Goal: Information Seeking & Learning: Learn about a topic

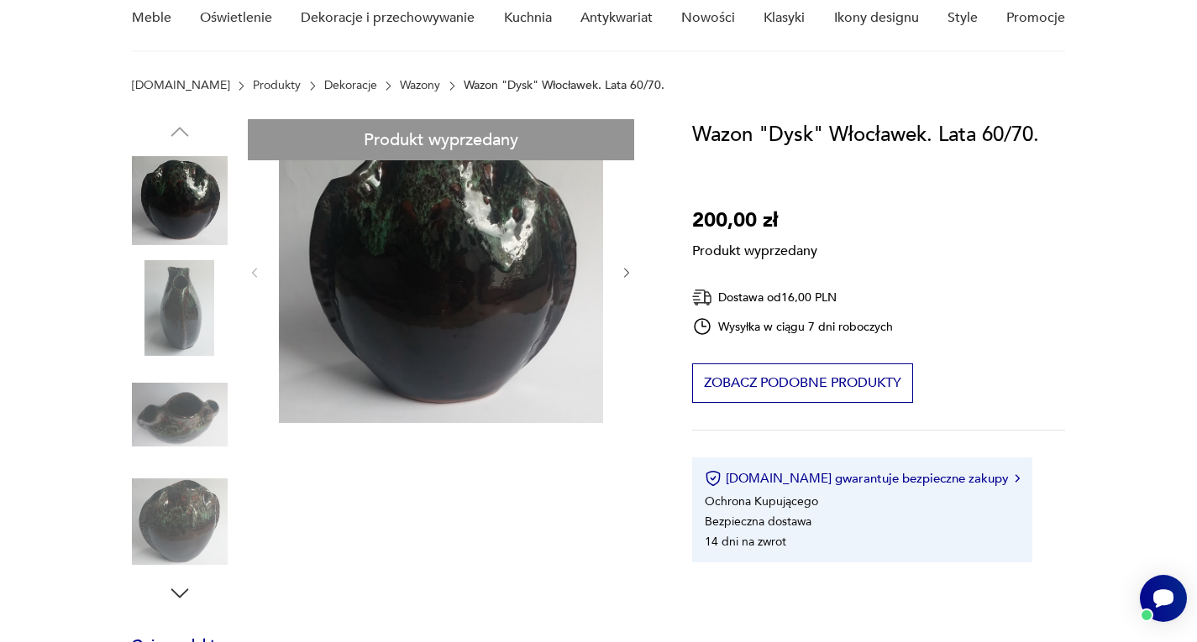
scroll to position [134, 0]
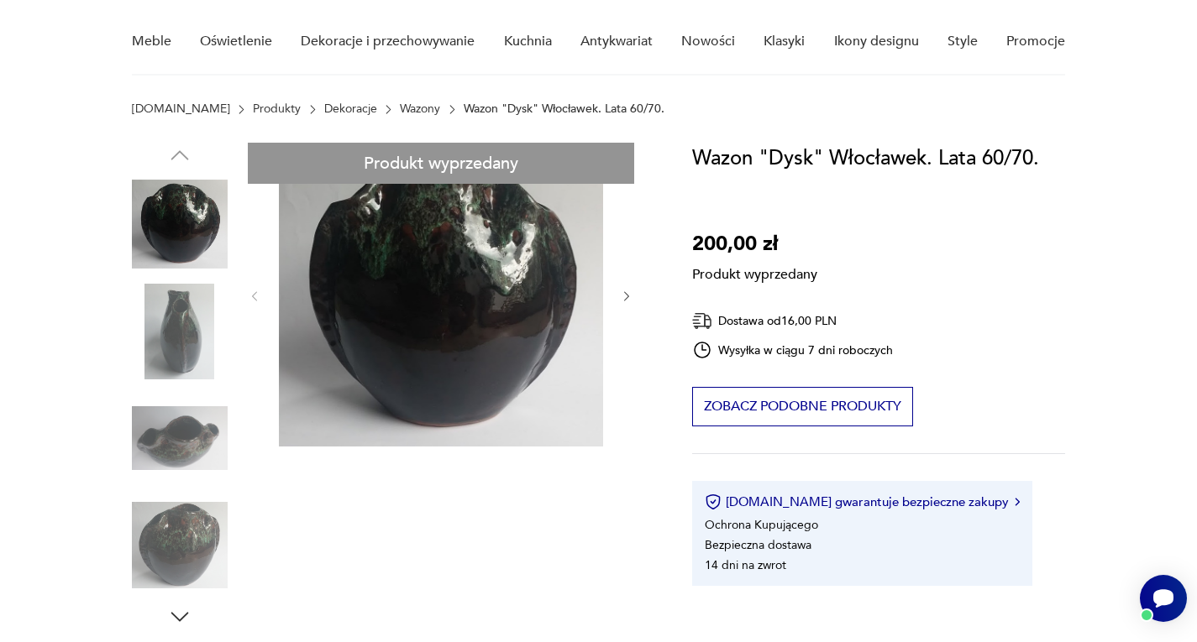
click at [498, 343] on div "Produkt wyprzedany Opis produktu Wazon "Dysk" z Włocławka lata 60-70. Unikatowy…" at bounding box center [392, 615] width 520 height 944
click at [194, 539] on div "Produkt wyprzedany Opis produktu Wazon "Dysk" z Włocławka lata 60-70. Unikatowy…" at bounding box center [392, 615] width 520 height 944
click at [193, 539] on div "Produkt wyprzedany Opis produktu Wazon "Dysk" z Włocławka lata 60-70. Unikatowy…" at bounding box center [392, 615] width 520 height 944
click at [172, 463] on div "Produkt wyprzedany Opis produktu Wazon "Dysk" z Włocławka lata 60-70. Unikatowy…" at bounding box center [392, 615] width 520 height 944
